Goal: Task Accomplishment & Management: Use online tool/utility

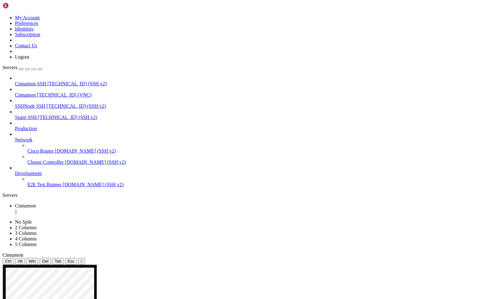
drag, startPoint x: 157, startPoint y: 478, endPoint x: 183, endPoint y: 478, distance: 25.9
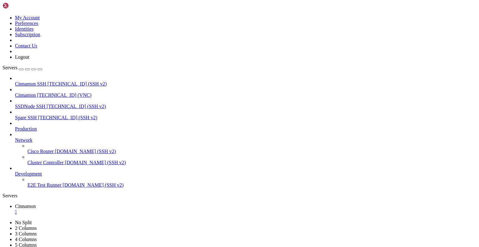
click at [113, 209] on div "" at bounding box center [245, 212] width 461 height 6
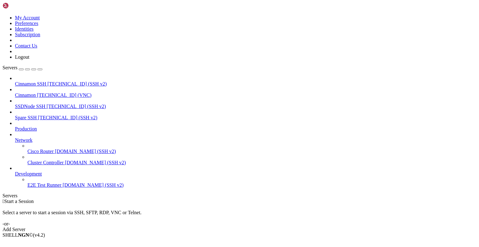
click at [33, 92] on span "Cinnamon" at bounding box center [25, 94] width 21 height 5
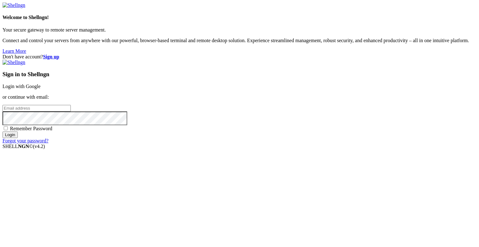
click at [71, 111] on input "email" at bounding box center [36, 108] width 68 height 7
click at [2, 110] on protonpass-control-e65d at bounding box center [2, 107] width 0 height 5
type input "[EMAIL_ADDRESS][DOMAIN_NAME]"
click at [18, 138] on input "Login" at bounding box center [9, 134] width 15 height 7
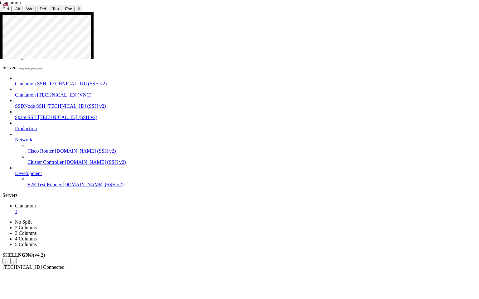
drag, startPoint x: 256, startPoint y: 129, endPoint x: 287, endPoint y: 131, distance: 30.9
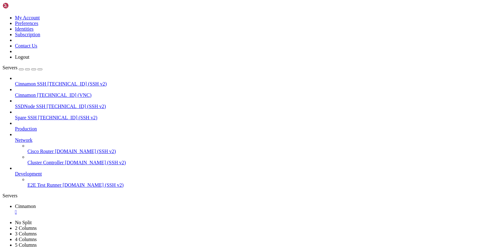
click at [115, 209] on div "" at bounding box center [245, 212] width 461 height 6
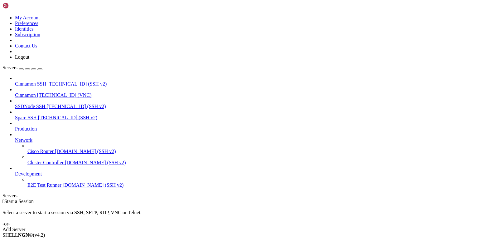
click at [2, 15] on icon at bounding box center [2, 15] width 0 height 0
click at [29, 60] on link "Logout" at bounding box center [22, 56] width 14 height 5
